Goal: Information Seeking & Learning: Learn about a topic

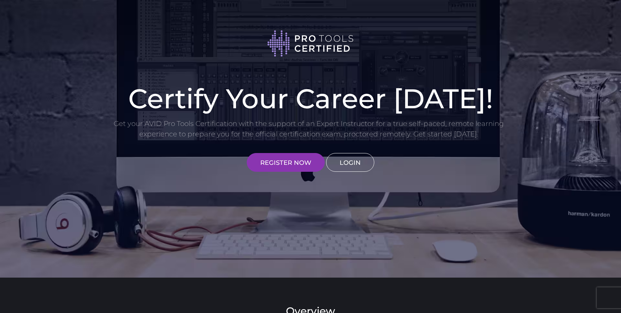
click at [336, 159] on link "LOGIN" at bounding box center [350, 162] width 48 height 19
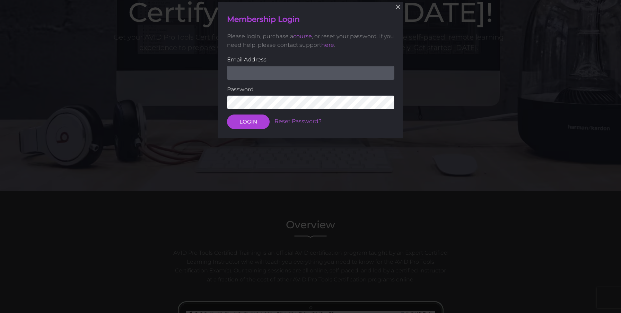
scroll to position [87, 0]
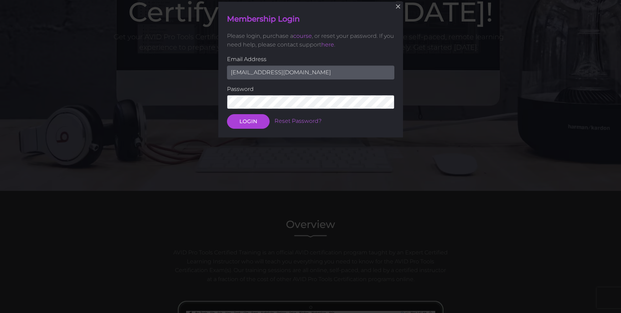
type input "chrisreddandrums@yahoo.com"
click at [248, 121] on button "LOGIN" at bounding box center [248, 121] width 43 height 15
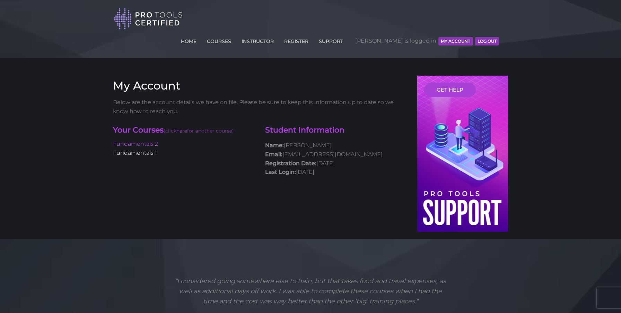
click at [152, 149] on link "Fundamentals 1" at bounding box center [135, 152] width 44 height 7
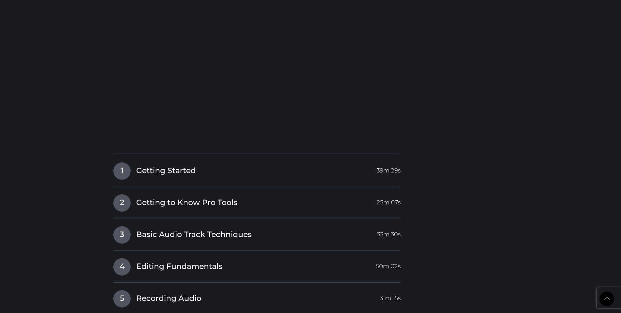
scroll to position [901, 0]
click at [161, 162] on div "1 Getting Started 39m 29s Getting Started 19m 38s Lesson 1 Exercise 10m 58s" at bounding box center [257, 174] width 288 height 25
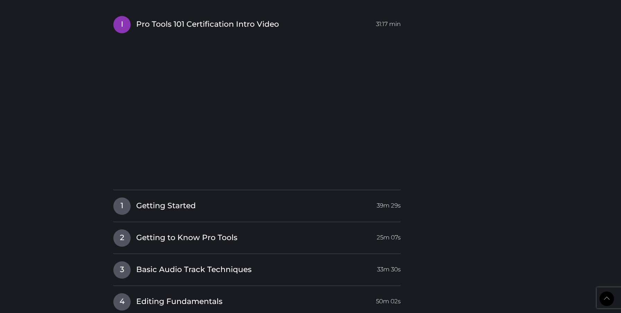
scroll to position [866, 0]
click at [259, 198] on link "1 Getting Started 39m 29s" at bounding box center [257, 205] width 288 height 15
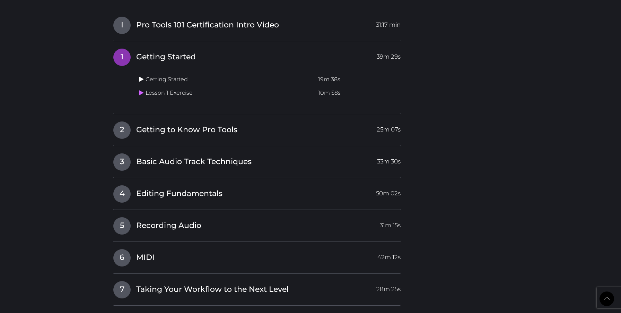
click at [141, 76] on icon at bounding box center [141, 79] width 5 height 6
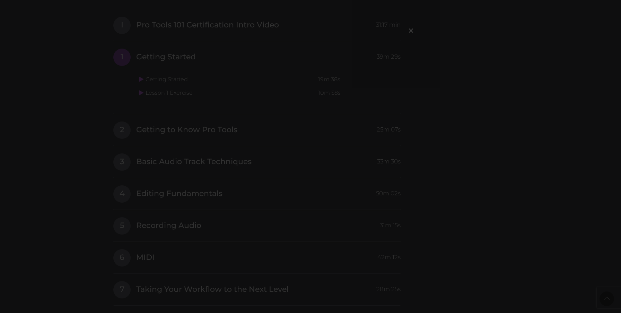
click at [98, 85] on div "×" at bounding box center [310, 156] width 621 height 313
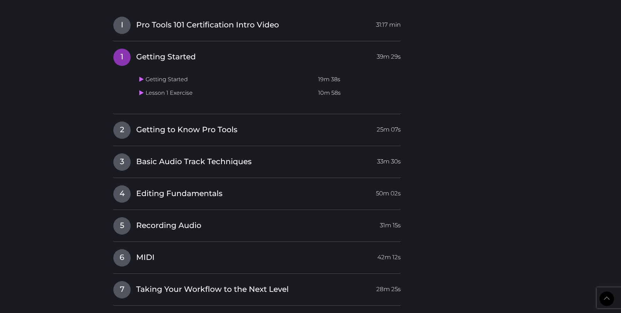
click at [229, 73] on td "Getting Started" at bounding box center [226, 80] width 179 height 14
click at [181, 73] on td "Getting Started" at bounding box center [226, 80] width 179 height 14
click at [143, 76] on icon at bounding box center [141, 79] width 5 height 6
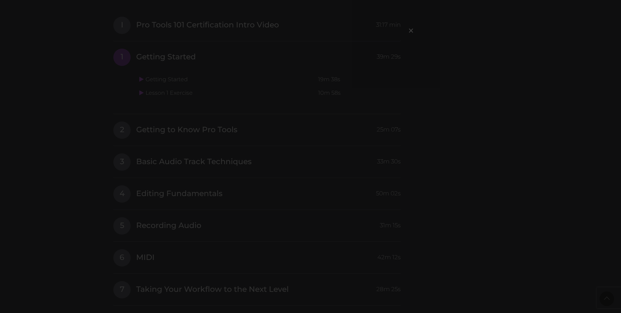
click at [160, 61] on div "×" at bounding box center [310, 156] width 621 height 313
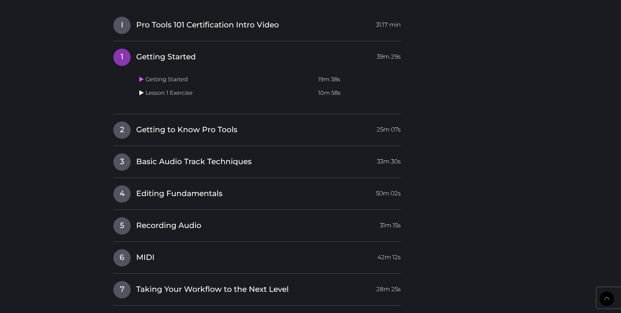
click at [141, 90] on icon at bounding box center [141, 93] width 5 height 6
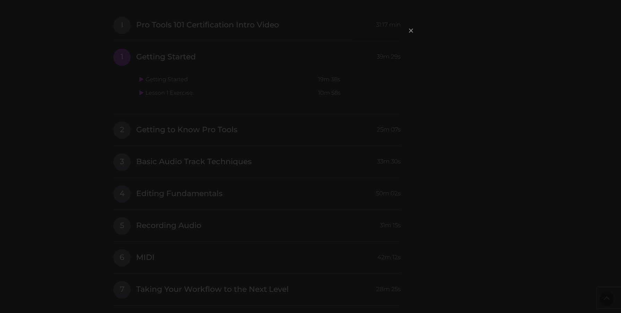
click at [411, 32] on span "×" at bounding box center [411, 30] width 7 height 15
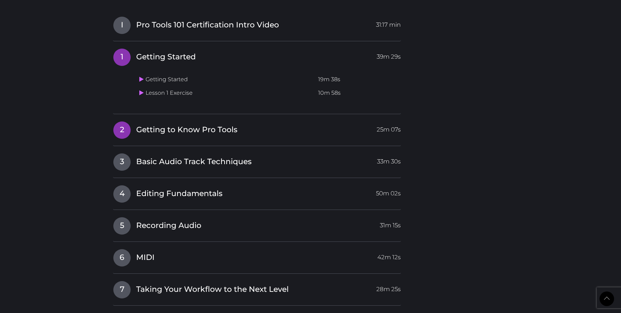
click at [181, 121] on h4 "2 Getting to Know Pro Tools 25m 07s" at bounding box center [257, 130] width 288 height 18
click at [121, 121] on span "2" at bounding box center [121, 129] width 17 height 17
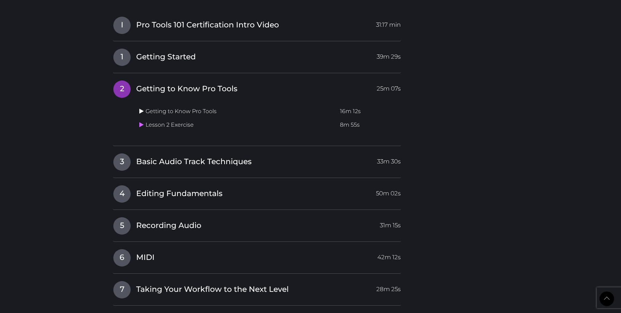
click at [140, 108] on icon at bounding box center [141, 111] width 5 height 6
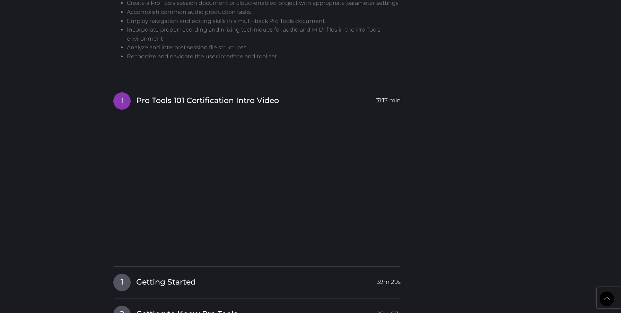
scroll to position [823, 0]
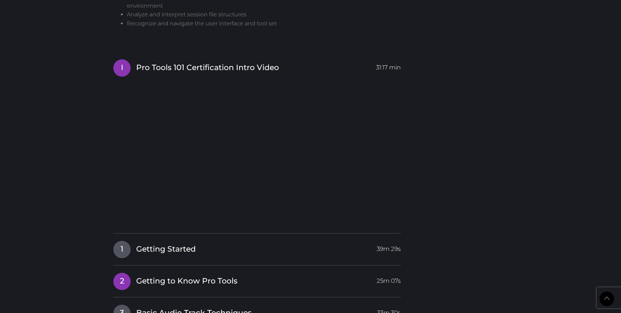
click at [192, 276] on span "Getting to Know Pro Tools" at bounding box center [186, 281] width 101 height 11
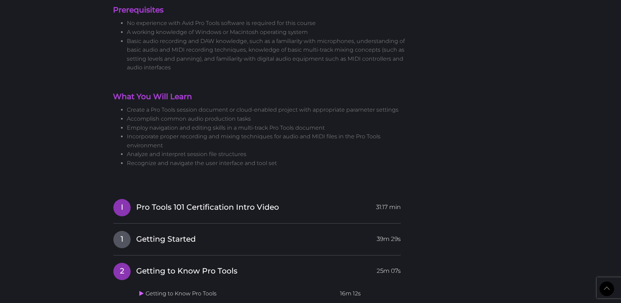
scroll to position [688, 0]
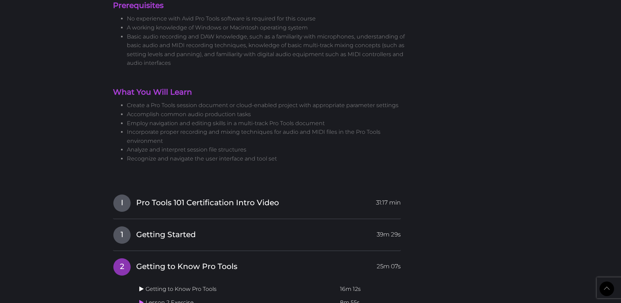
click at [141, 286] on icon at bounding box center [141, 289] width 5 height 6
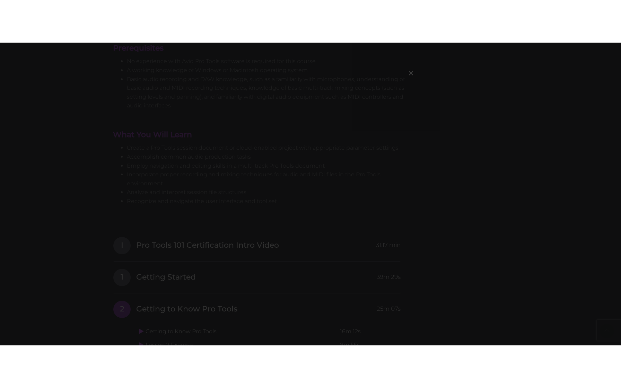
scroll to position [0, 0]
